Goal: Task Accomplishment & Management: Use online tool/utility

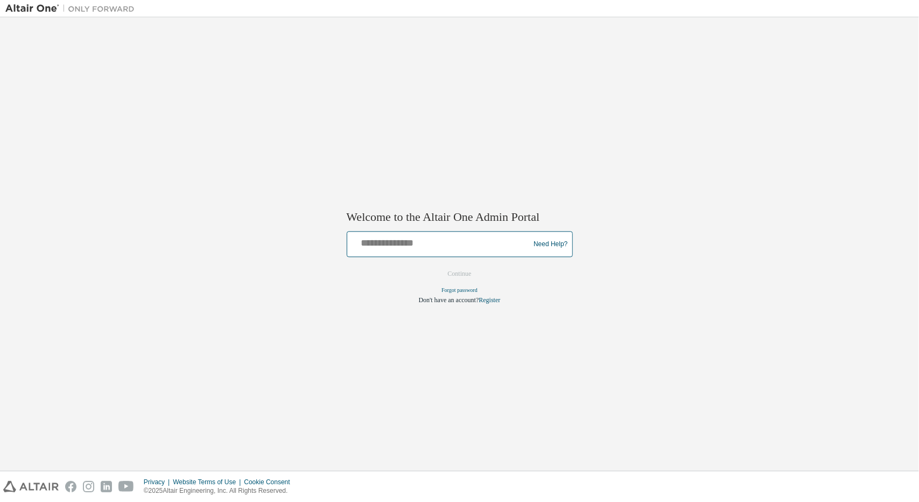
click at [446, 247] on input "text" at bounding box center [440, 242] width 177 height 16
type input "**********"
click at [458, 276] on button "Continue" at bounding box center [460, 274] width 46 height 16
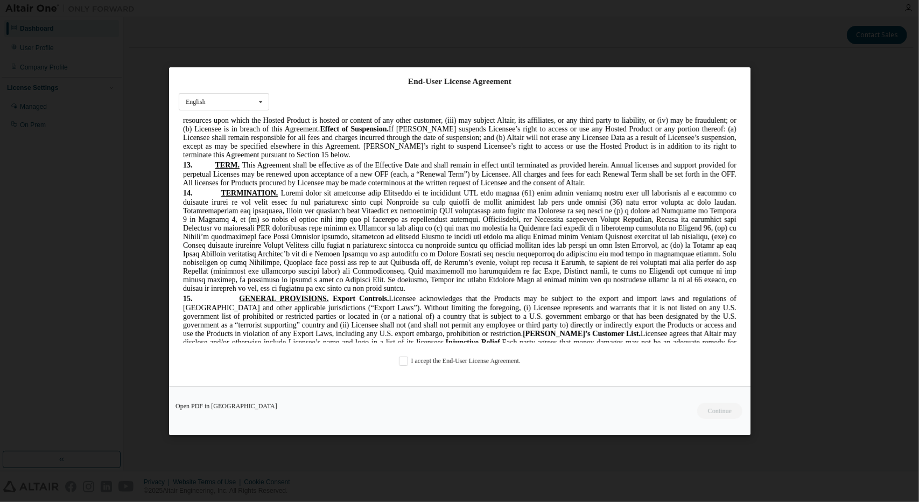
scroll to position [2957, 0]
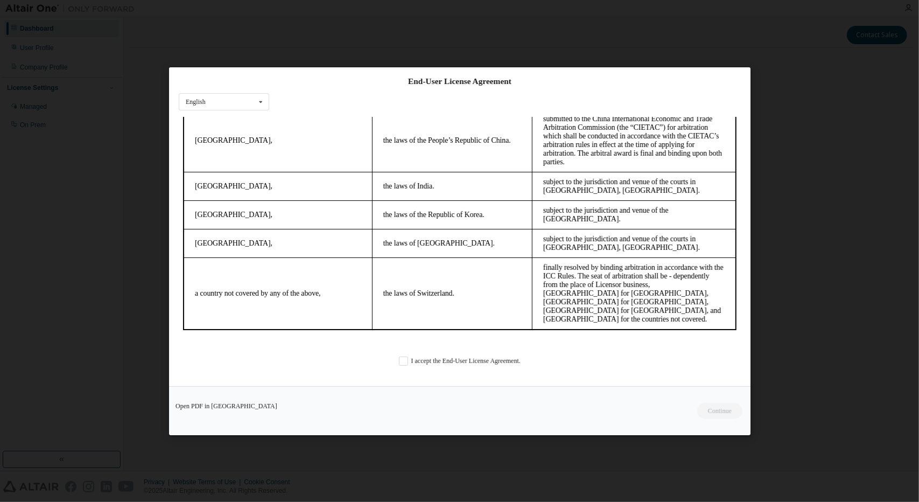
drag, startPoint x: 736, startPoint y: 129, endPoint x: 909, endPoint y: 505, distance: 414.5
click at [712, 415] on div "Open PDF in [GEOGRAPHIC_DATA] Continue" at bounding box center [460, 410] width 582 height 49
click at [399, 365] on label "I accept the End-User License Agreement." at bounding box center [460, 360] width 122 height 9
click at [717, 409] on button "Continue" at bounding box center [719, 410] width 46 height 16
